Goal: Navigation & Orientation: Find specific page/section

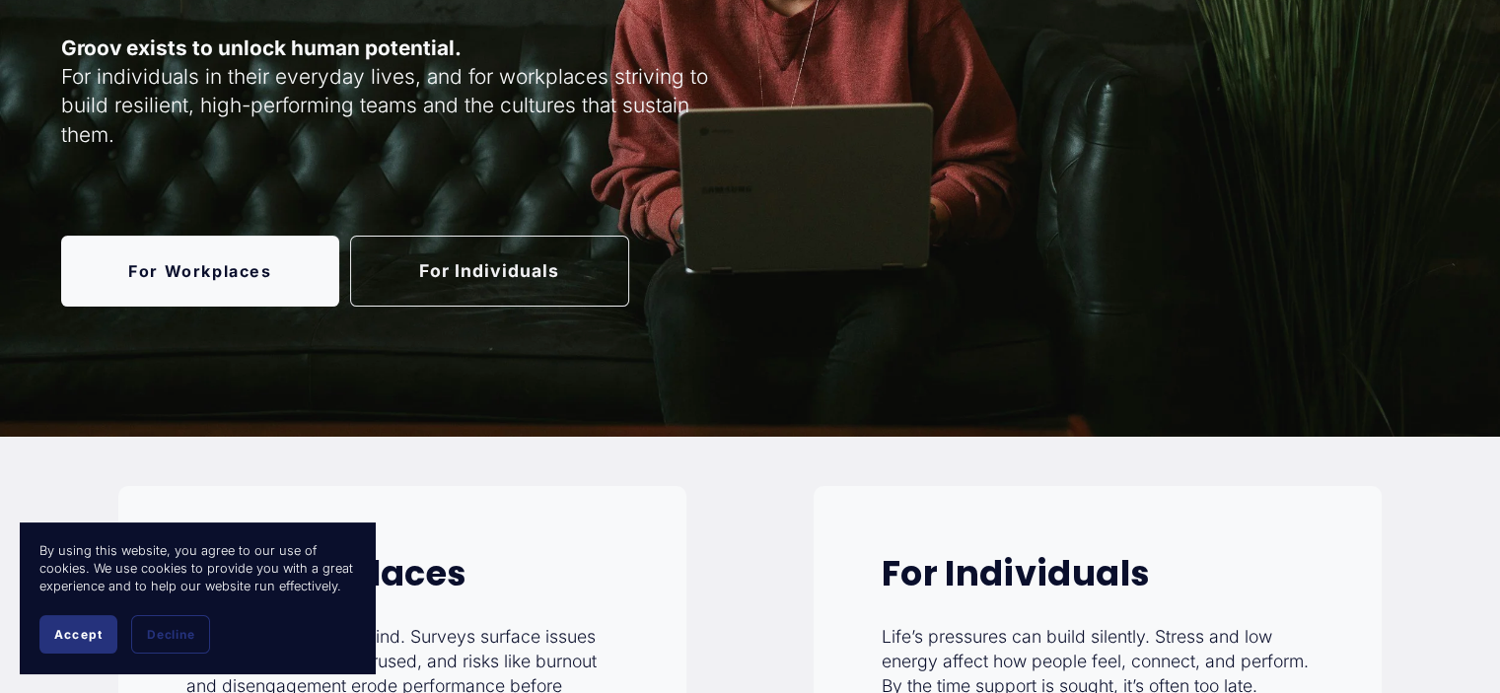
scroll to position [592, 0]
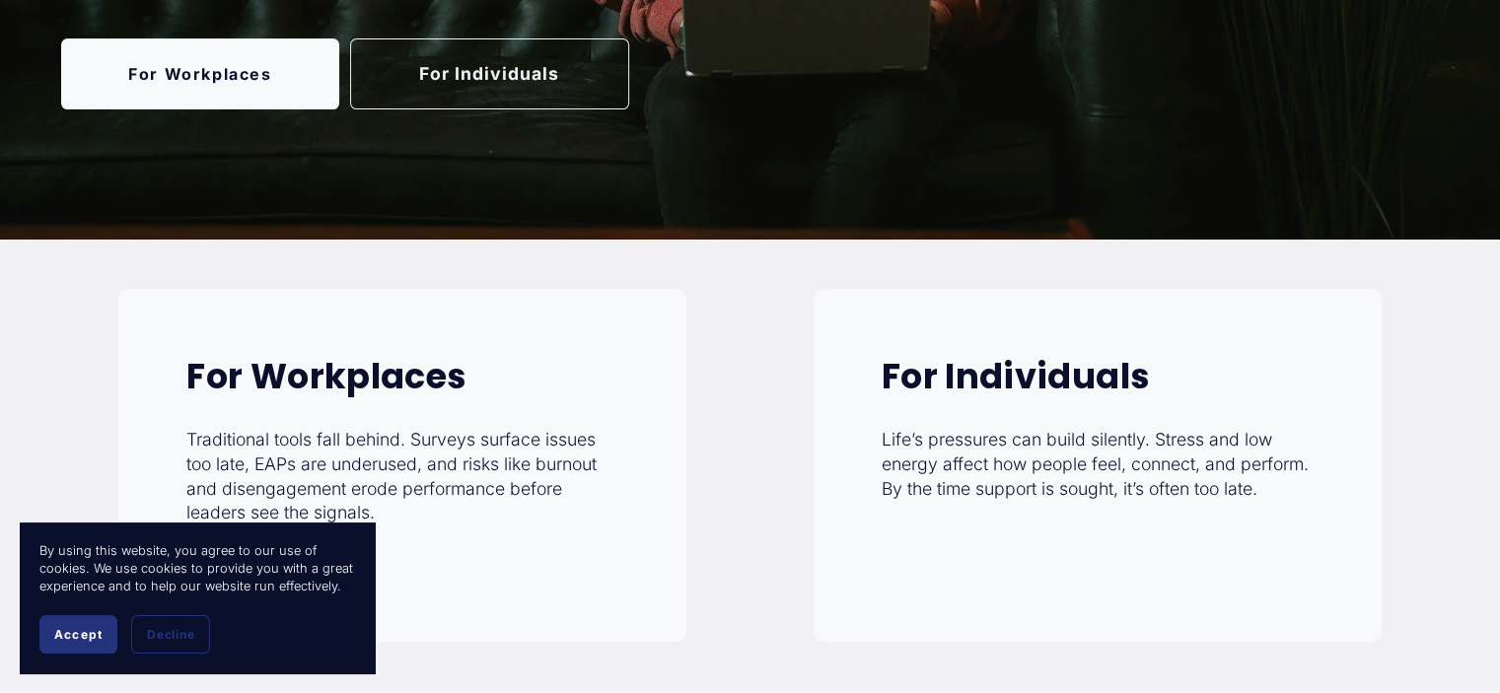
click at [57, 629] on span "Accept" at bounding box center [78, 634] width 48 height 15
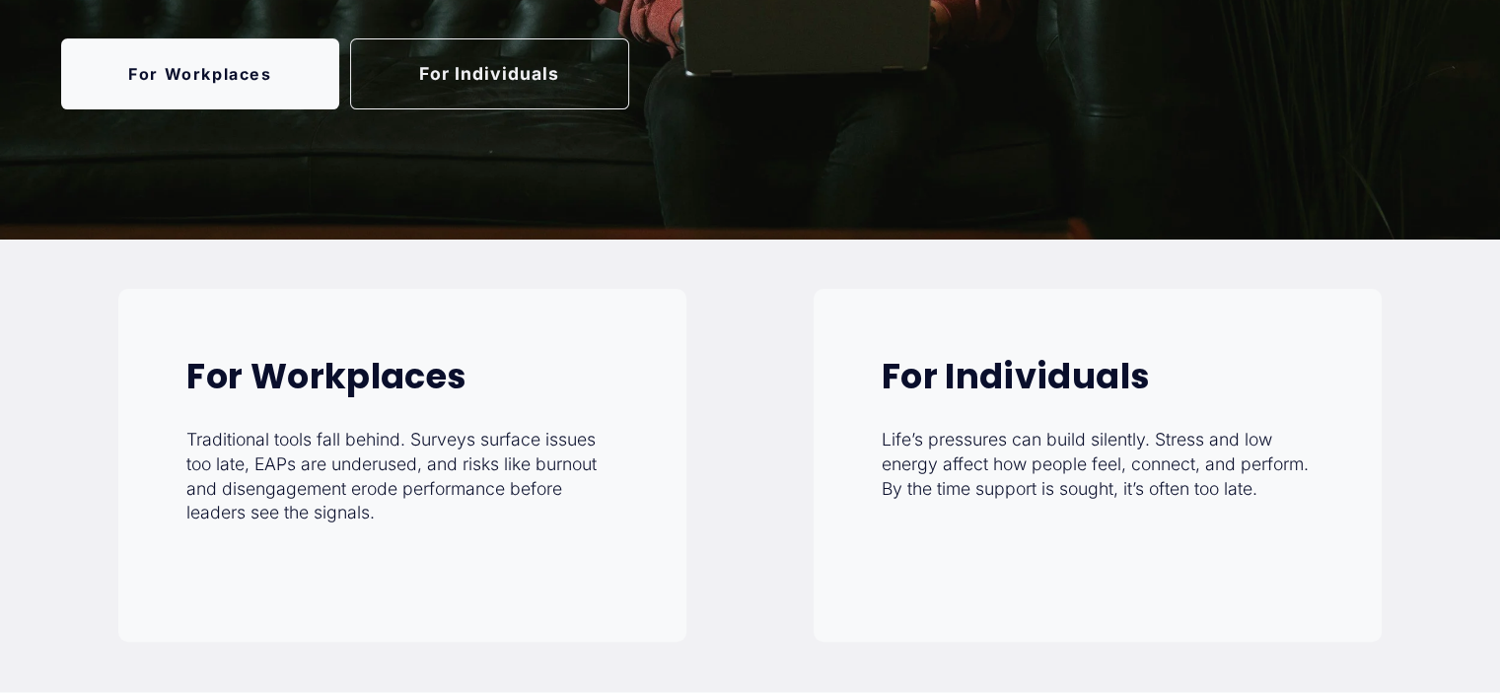
scroll to position [197, 0]
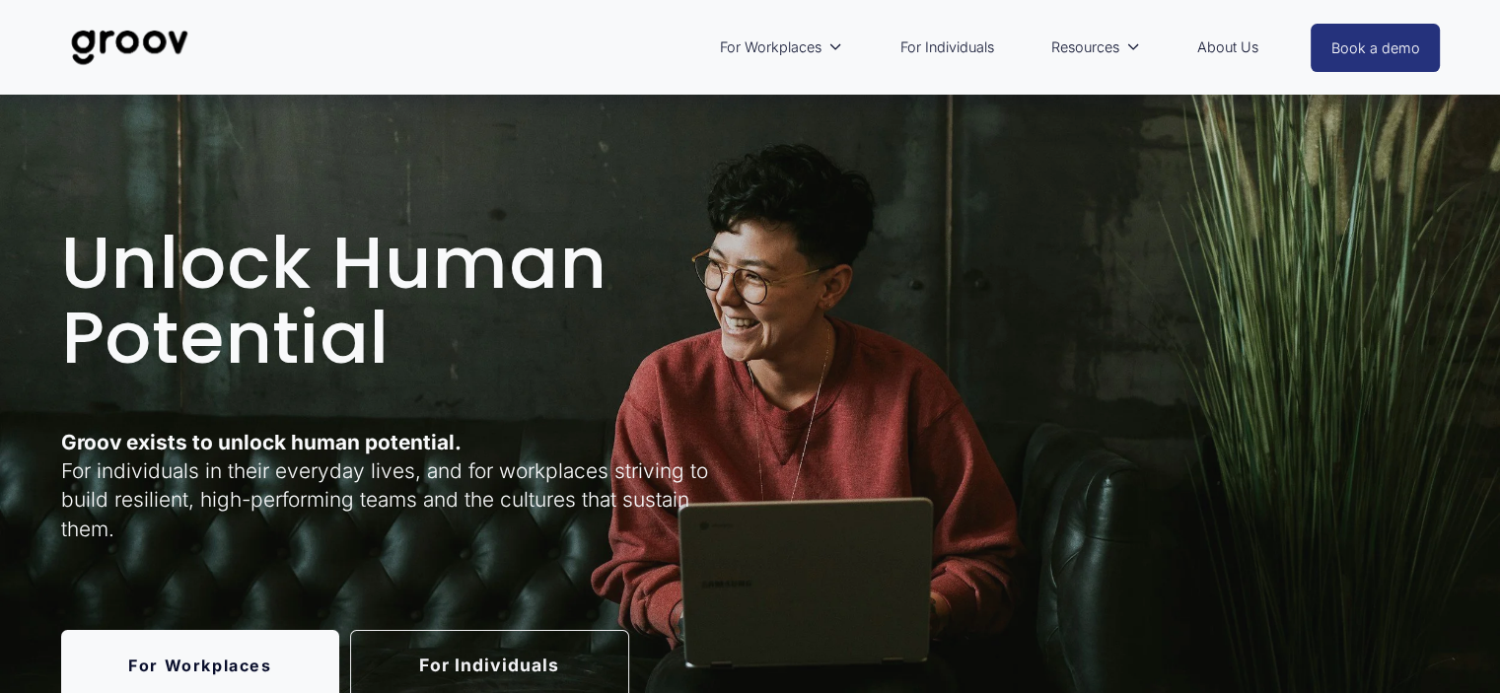
click at [1224, 52] on link "About Us" at bounding box center [1227, 47] width 81 height 45
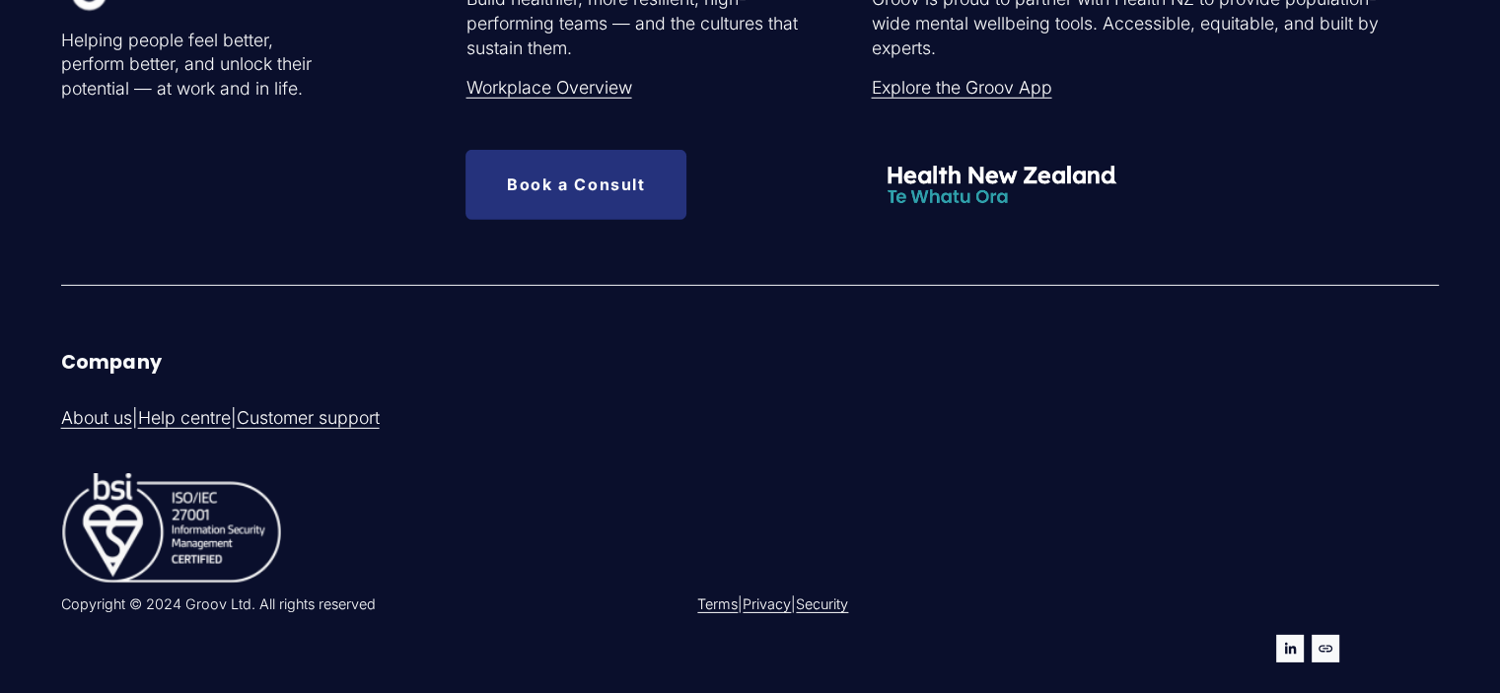
scroll to position [6231, 0]
